Goal: Communication & Community: Share content

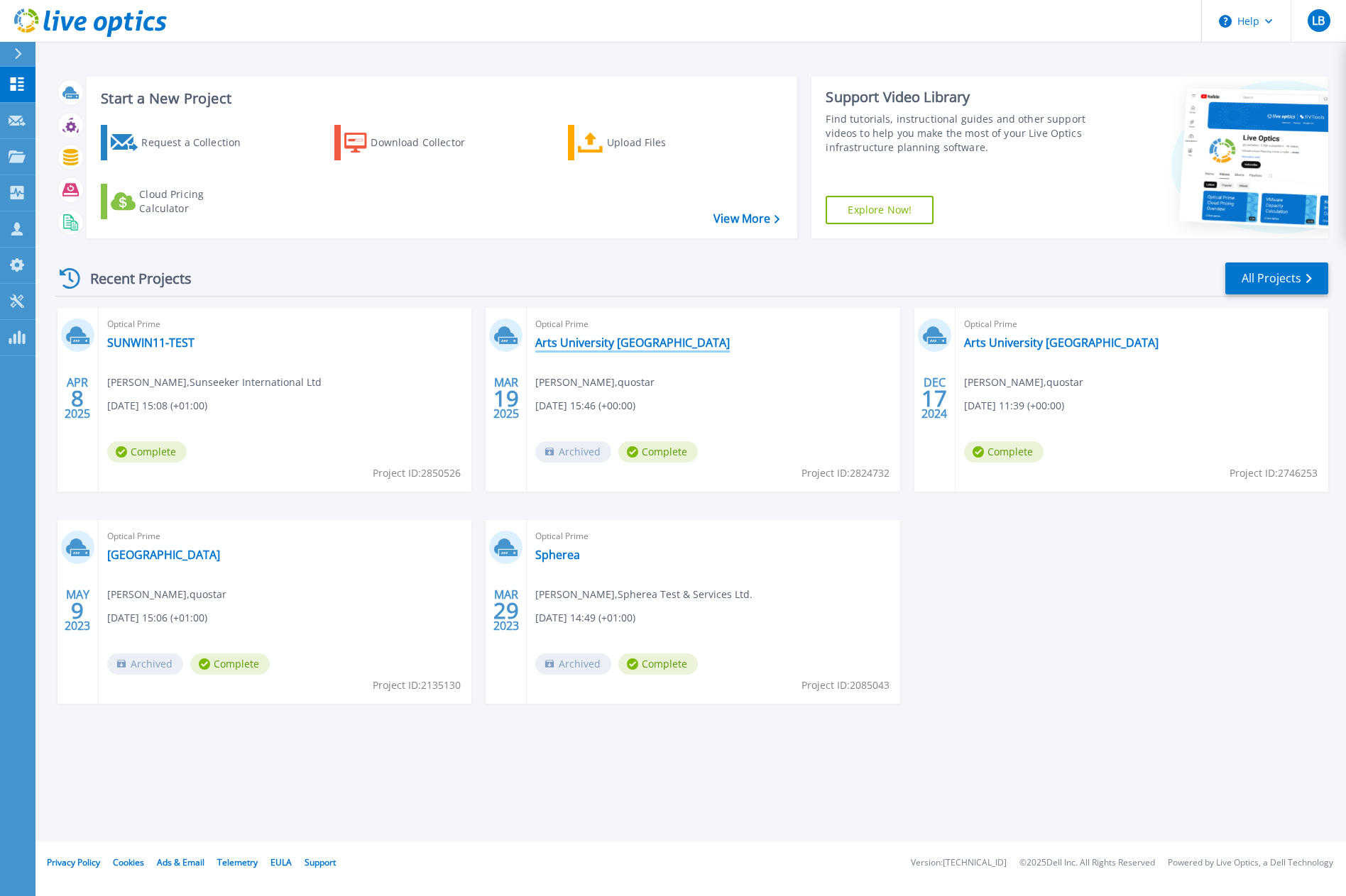
click at [598, 338] on link "Arts University [GEOGRAPHIC_DATA]" at bounding box center [632, 342] width 194 height 14
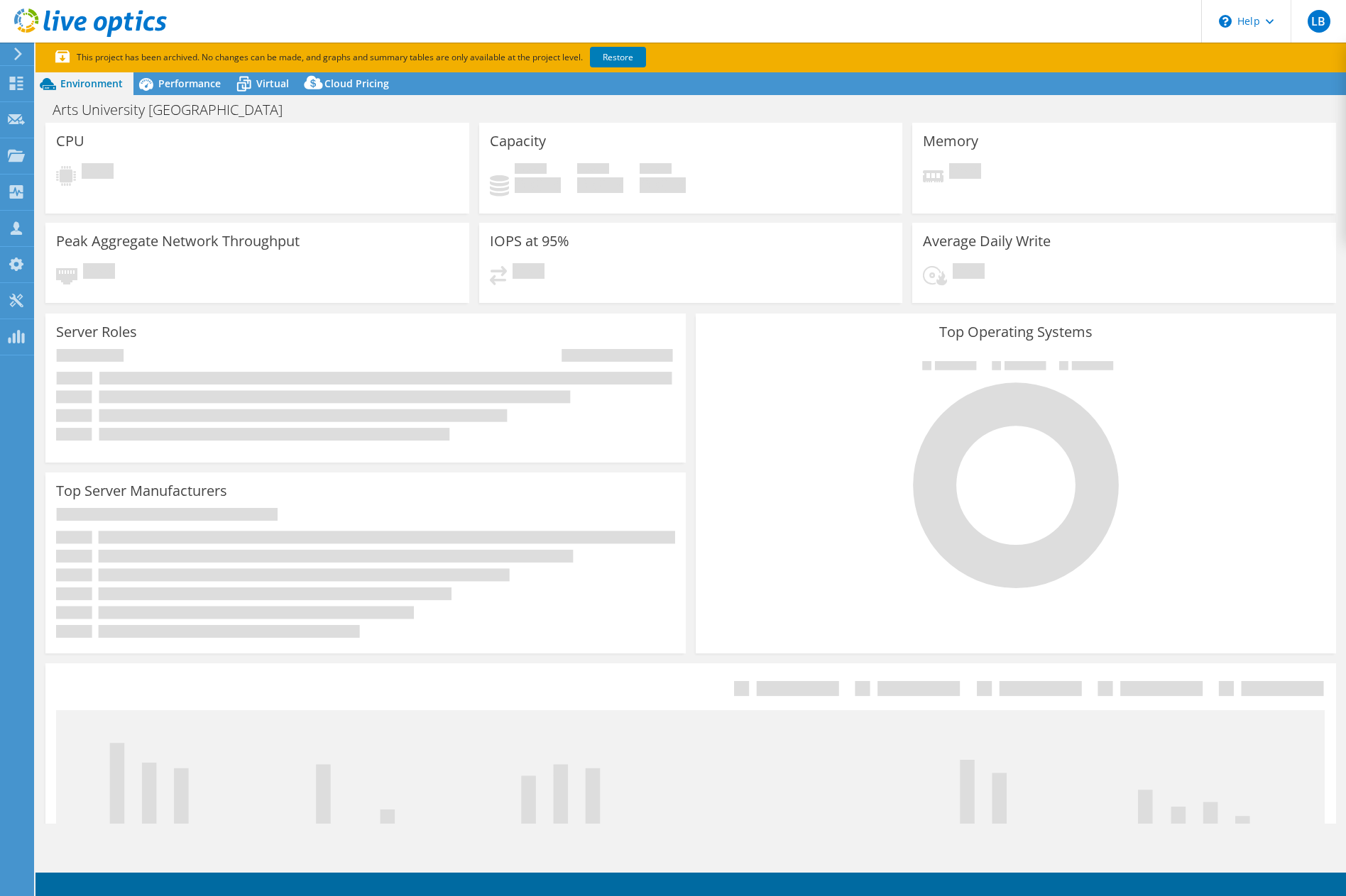
select select "USD"
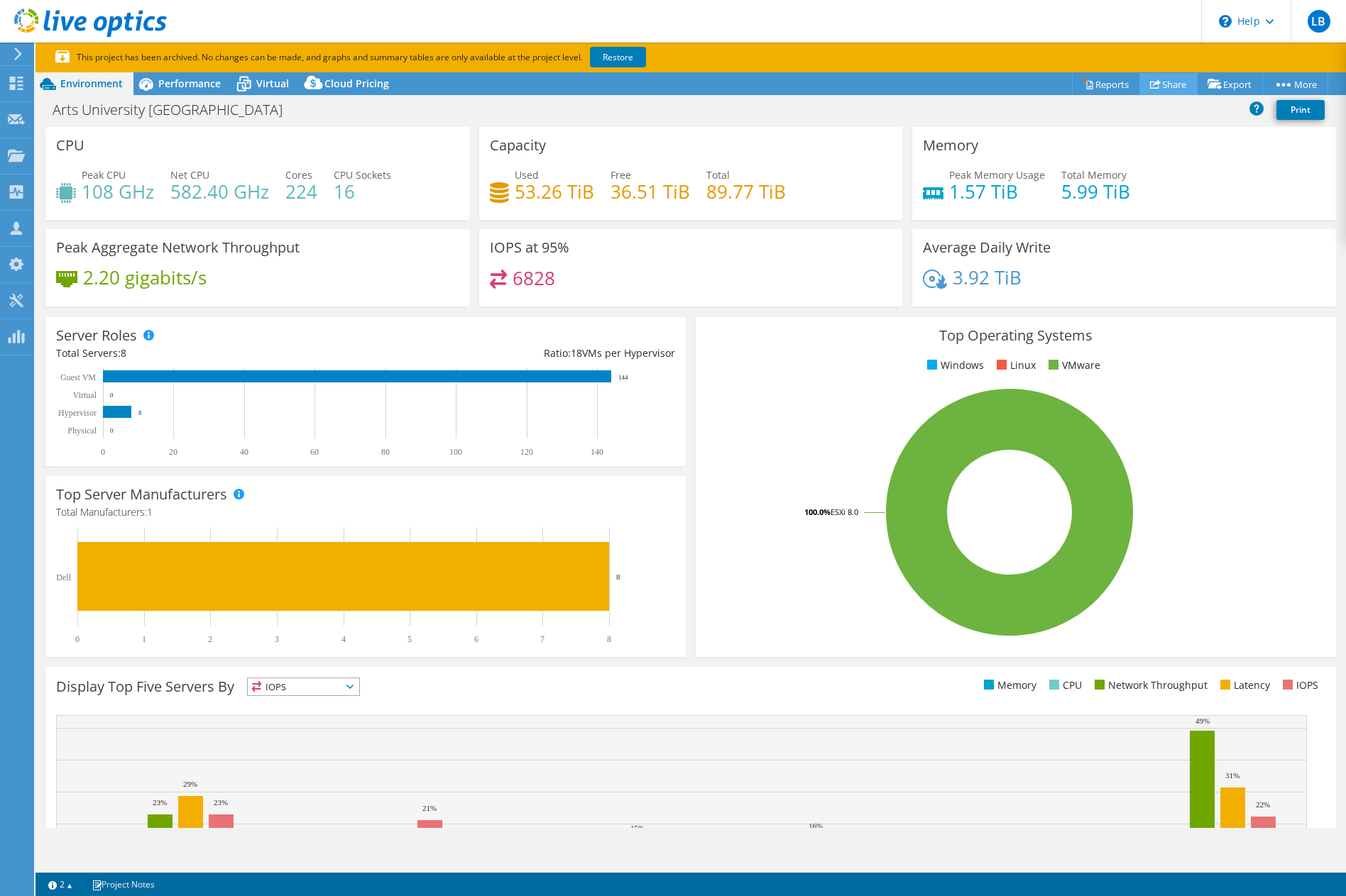
click at [1157, 86] on link "Share" at bounding box center [1168, 84] width 58 height 22
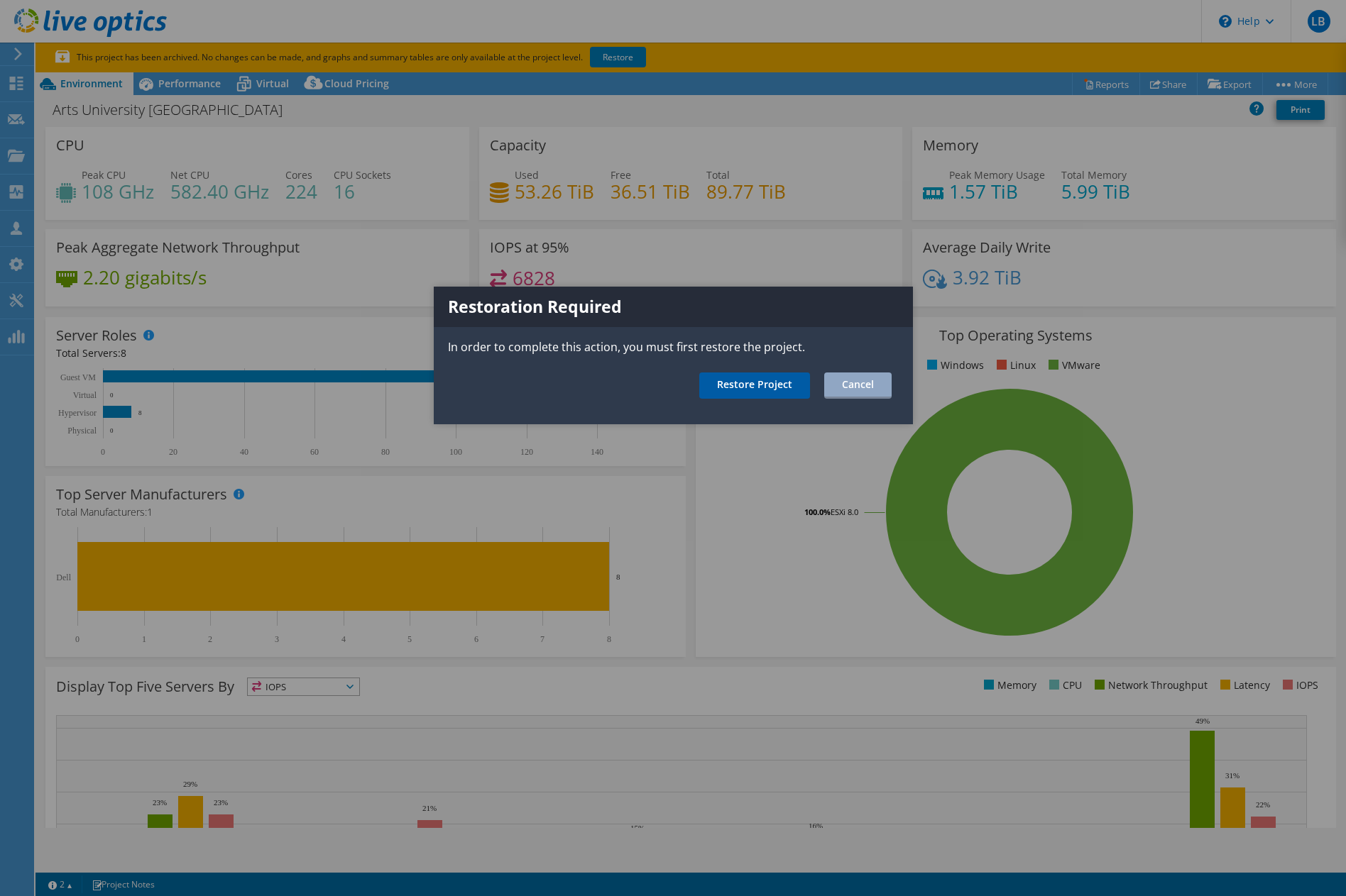
click at [776, 385] on link "Restore Project" at bounding box center [754, 385] width 111 height 26
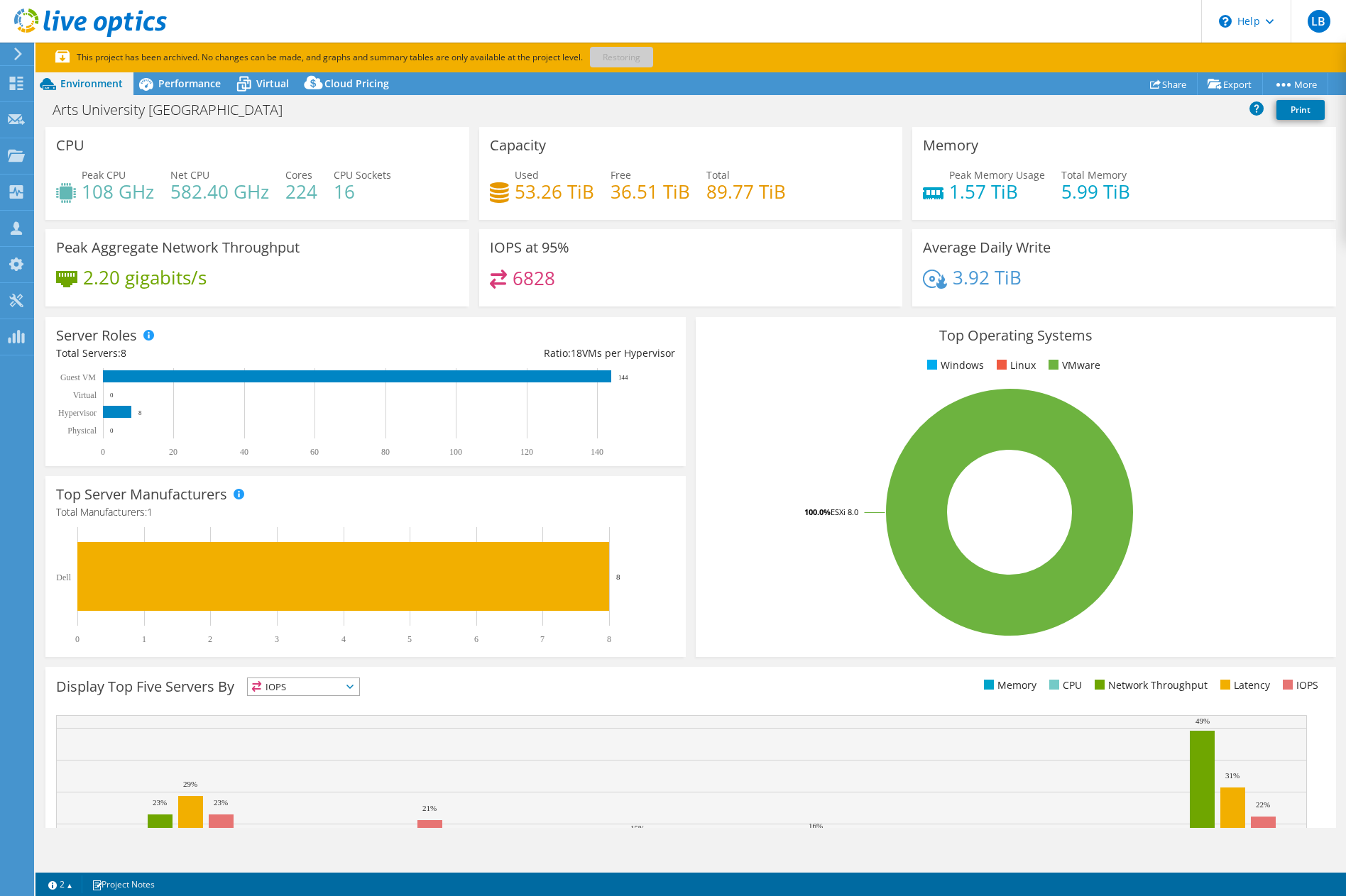
click at [84, 17] on use at bounding box center [90, 23] width 152 height 29
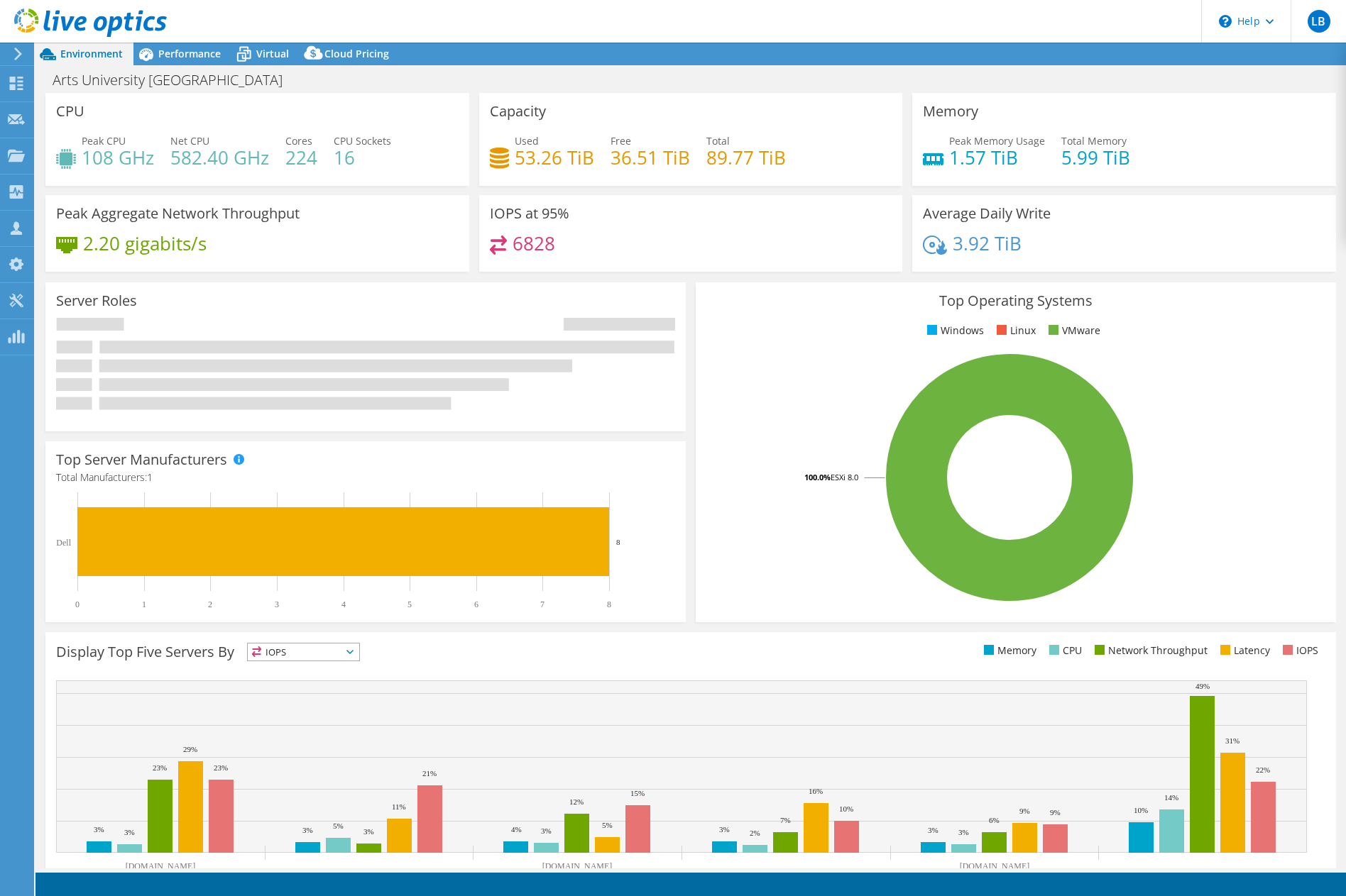
select select "USD"
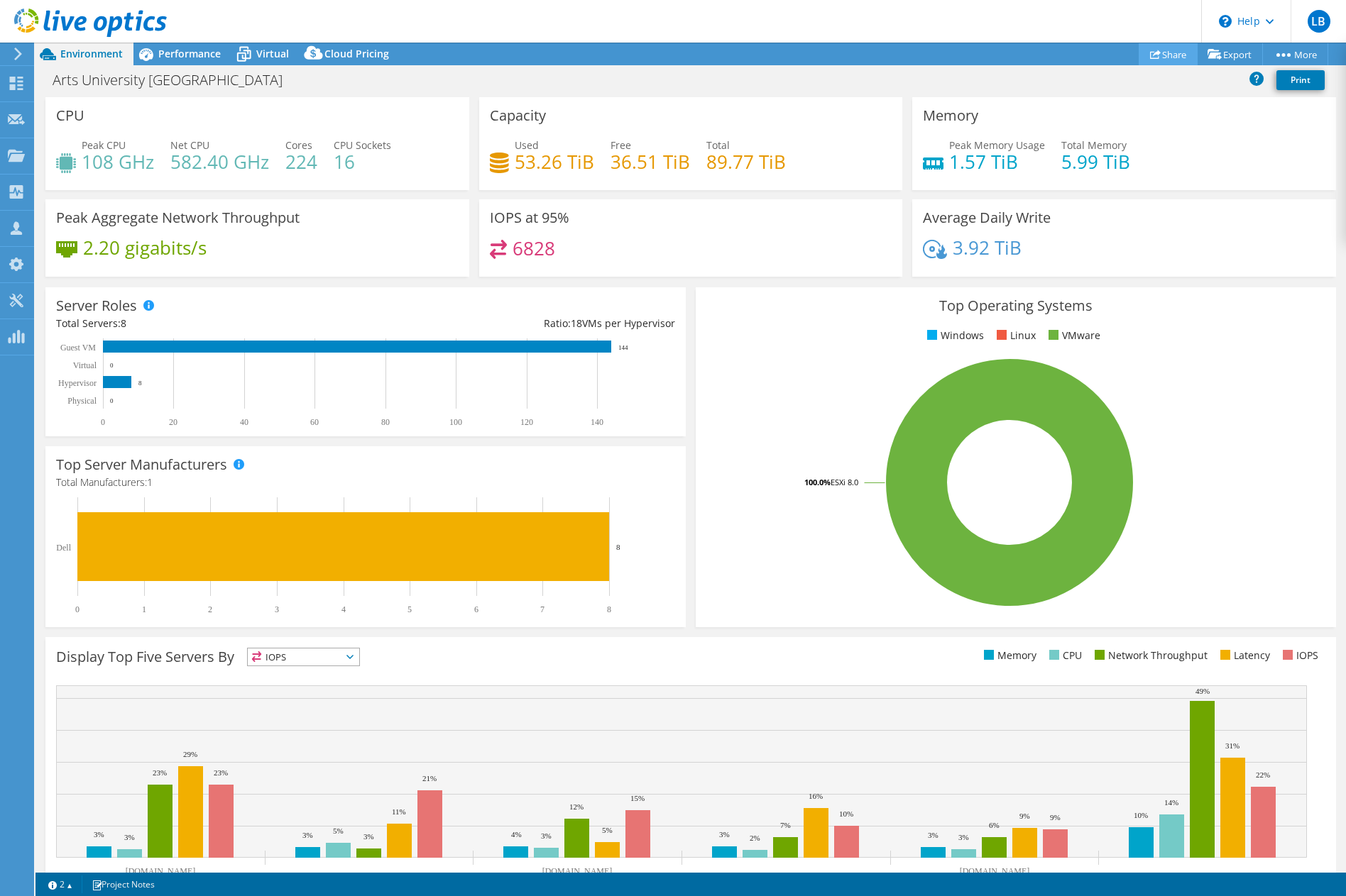
click at [1165, 51] on link "Share" at bounding box center [1168, 54] width 59 height 22
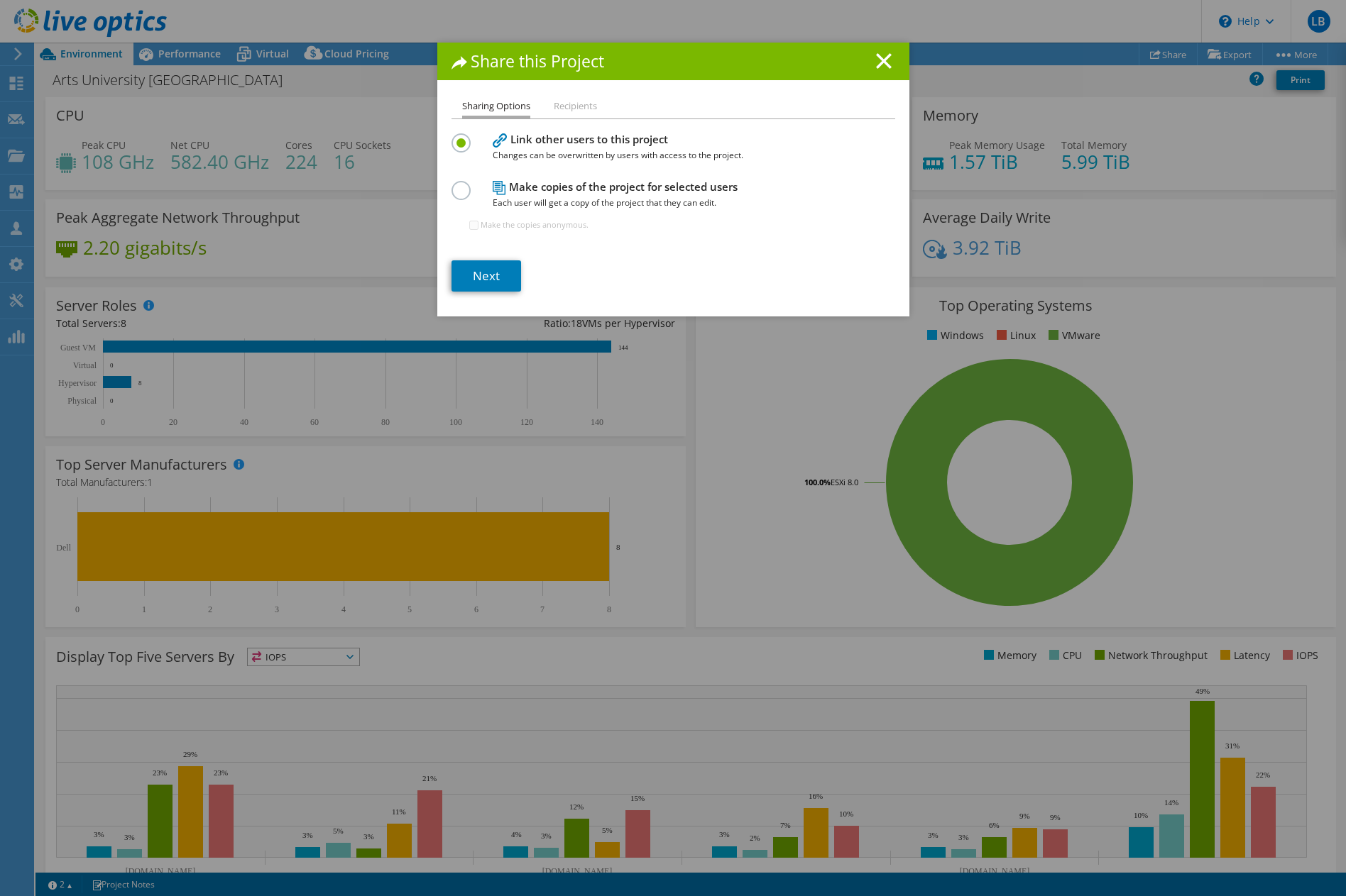
click at [561, 103] on li "Recipients" at bounding box center [575, 107] width 43 height 18
click at [478, 260] on section "Link other users to this project Changes can be overwritten by users with acces…" at bounding box center [673, 210] width 444 height 161
click at [484, 274] on link "Next" at bounding box center [486, 276] width 69 height 31
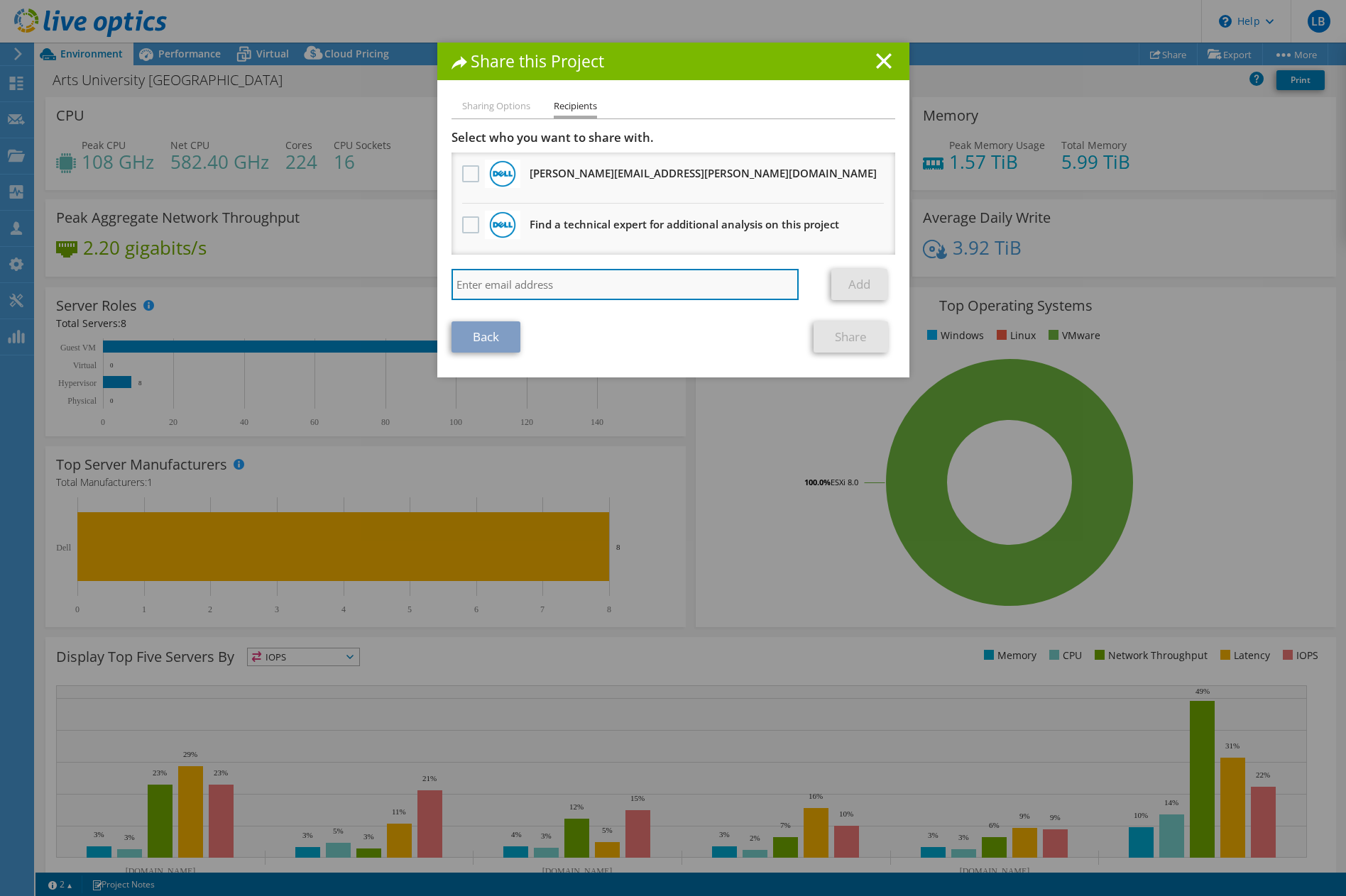
click at [577, 287] on input "search" at bounding box center [625, 284] width 347 height 31
paste input "Gary Milner <gary.milner@arrow.com>"
type input "Gary Milner <gary.milner@arrow.com>"
drag, startPoint x: 517, startPoint y: 281, endPoint x: 418, endPoint y: 279, distance: 99.0
click at [418, 279] on div "Share this Project Sharing Options Recipients Link other users to this project …" at bounding box center [673, 448] width 1346 height 811
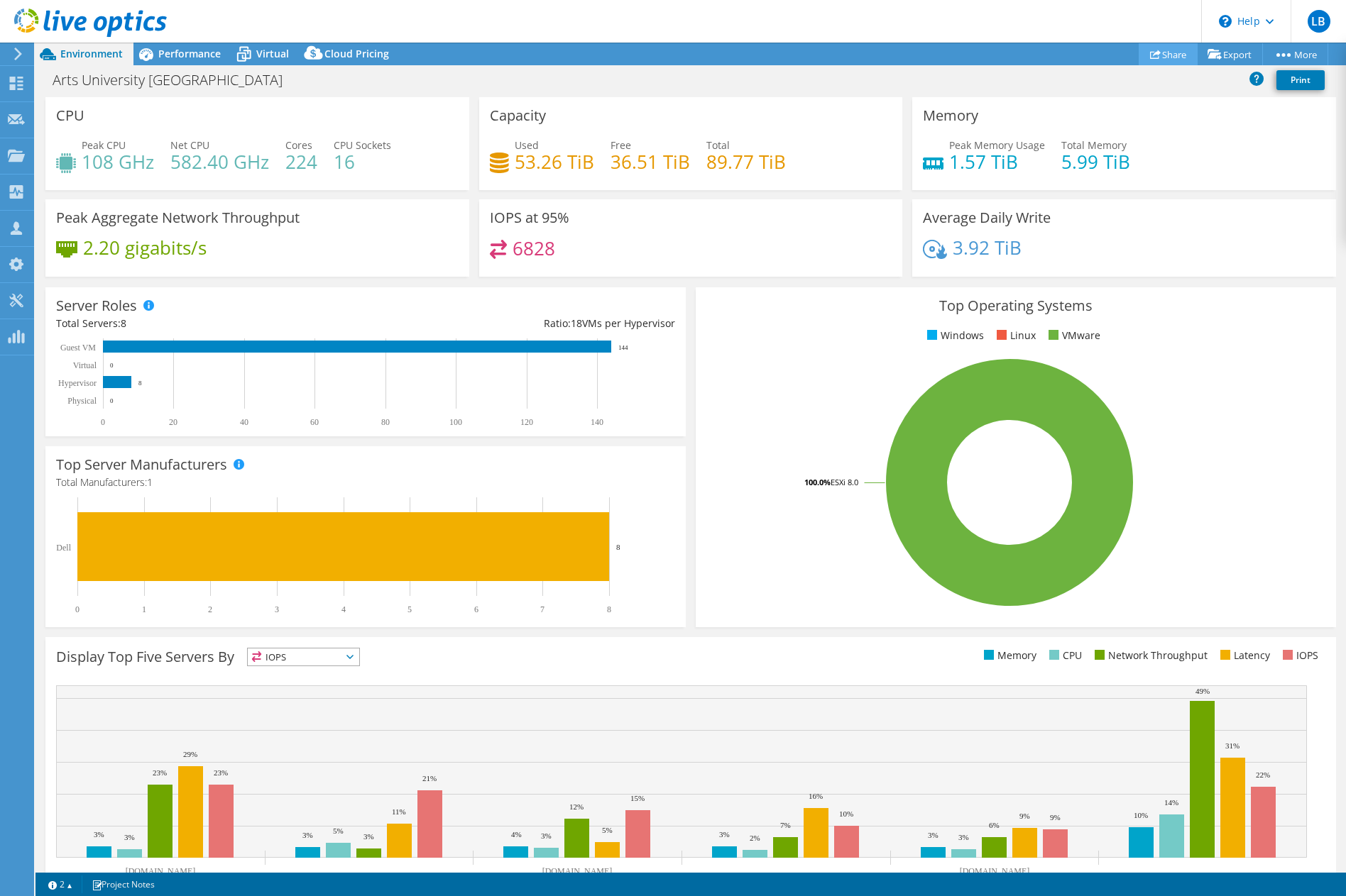
click at [1163, 59] on link "Share" at bounding box center [1168, 54] width 59 height 22
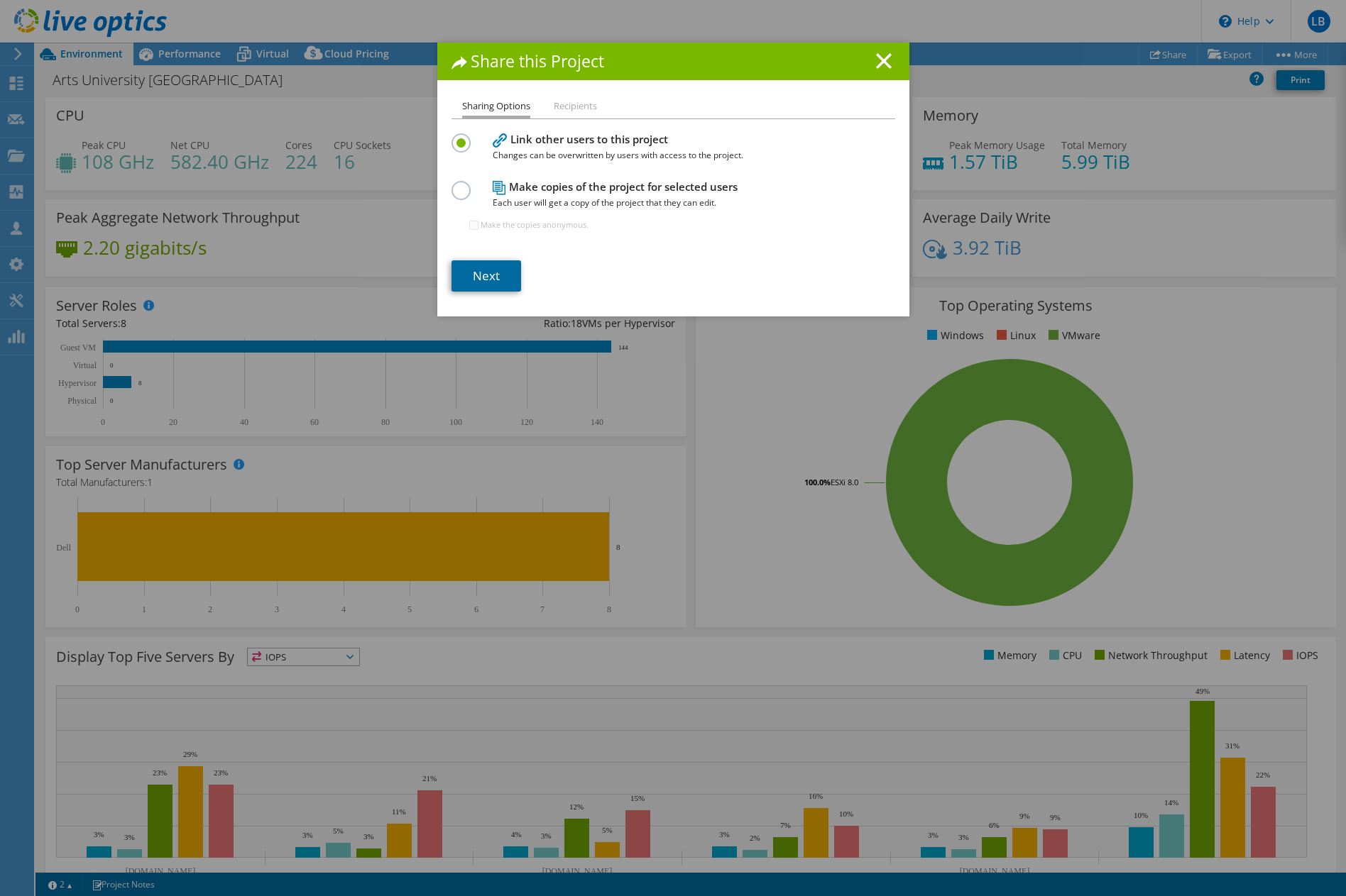
click at [466, 277] on link "Next" at bounding box center [486, 276] width 69 height 31
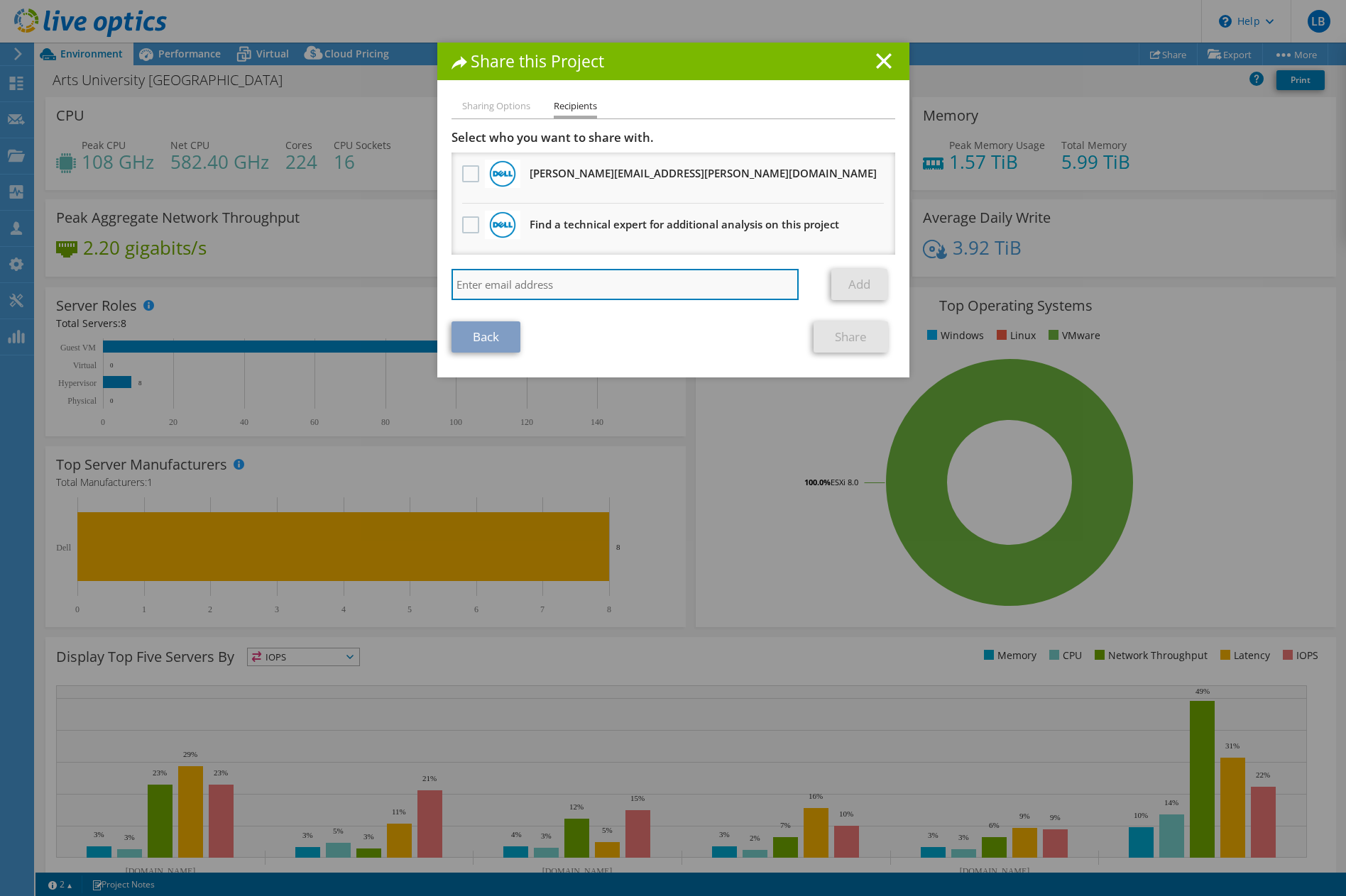
click at [526, 281] on input "search" at bounding box center [625, 284] width 347 height 31
paste input "Gary Milner <gary.milner@arrow.com>"
type input "gary.milner@arrow.com"
click at [870, 287] on link "Add" at bounding box center [859, 284] width 56 height 31
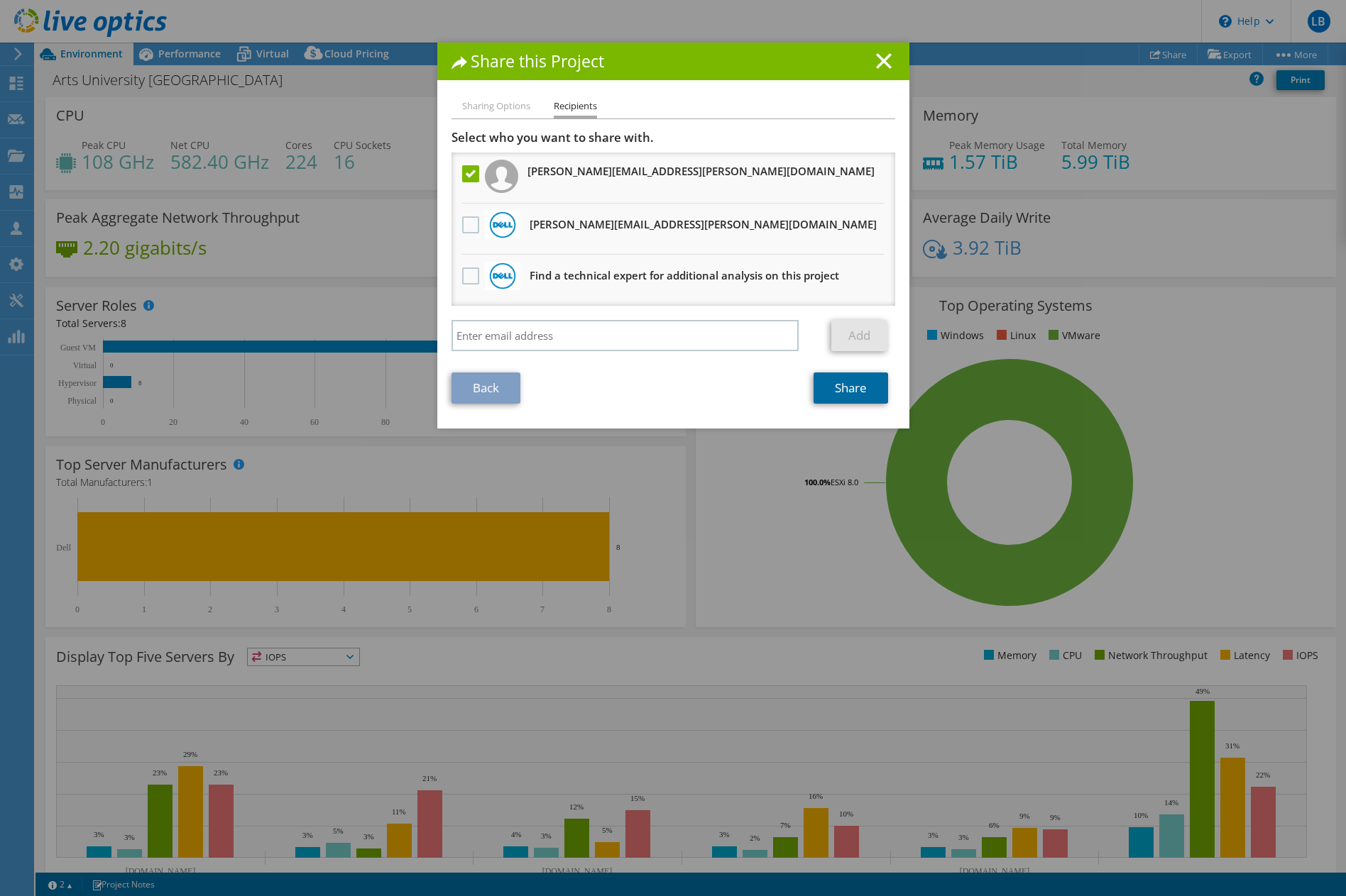
click at [841, 392] on link "Share" at bounding box center [851, 388] width 74 height 31
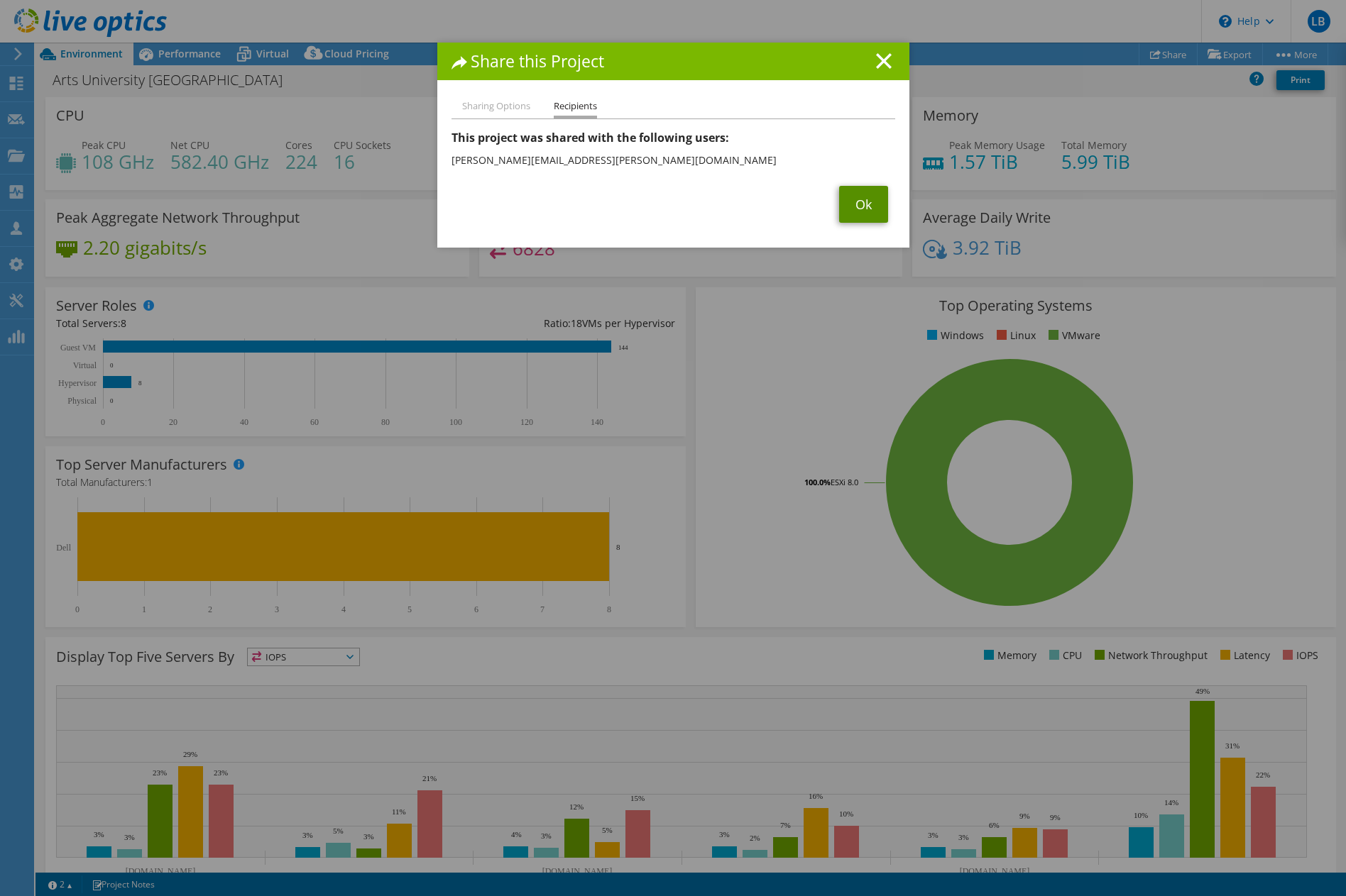
click at [855, 205] on link "Ok" at bounding box center [863, 205] width 49 height 37
